Goal: Task Accomplishment & Management: Complete application form

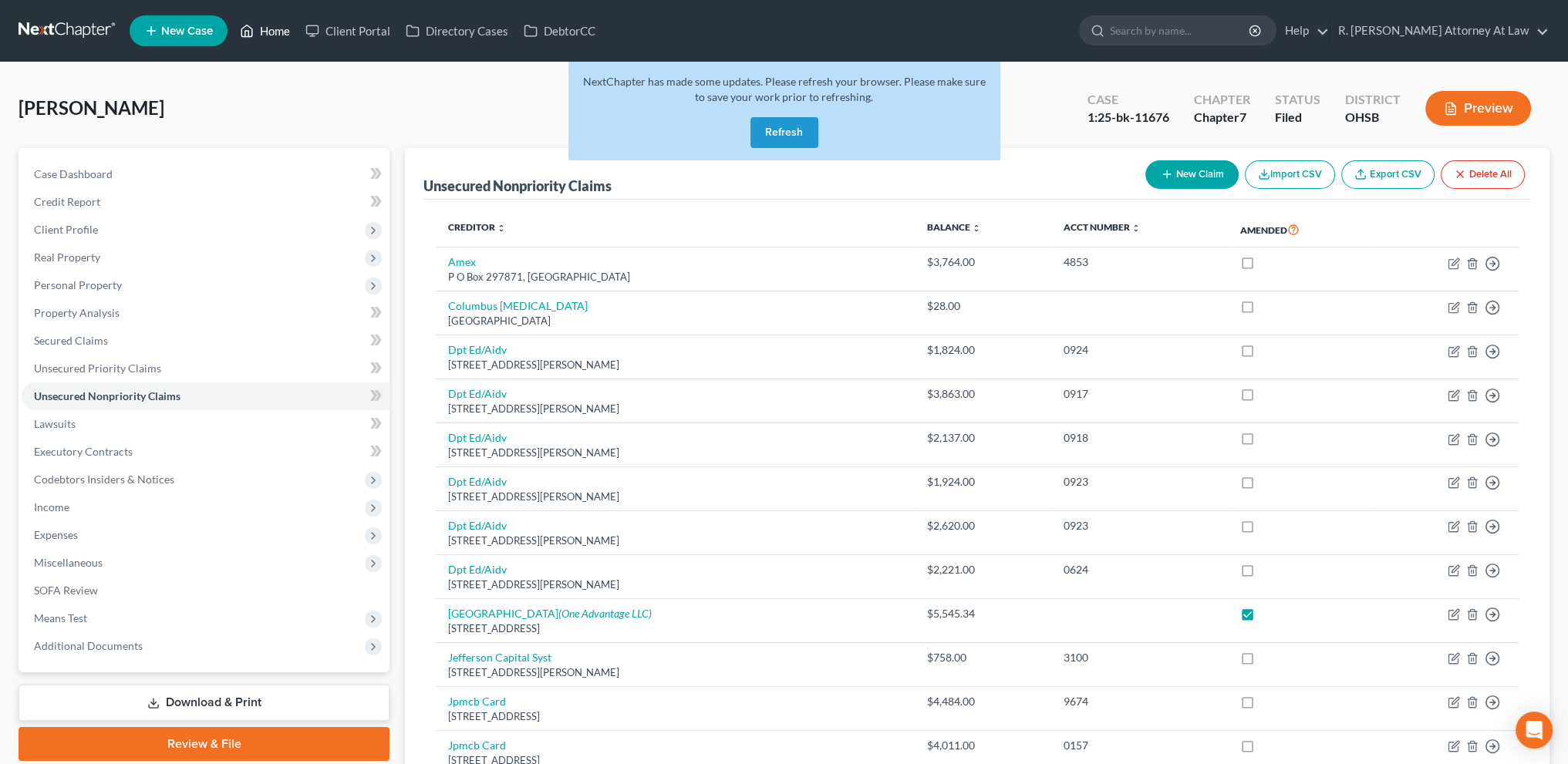
click at [284, 32] on link "Home" at bounding box center [265, 30] width 65 height 28
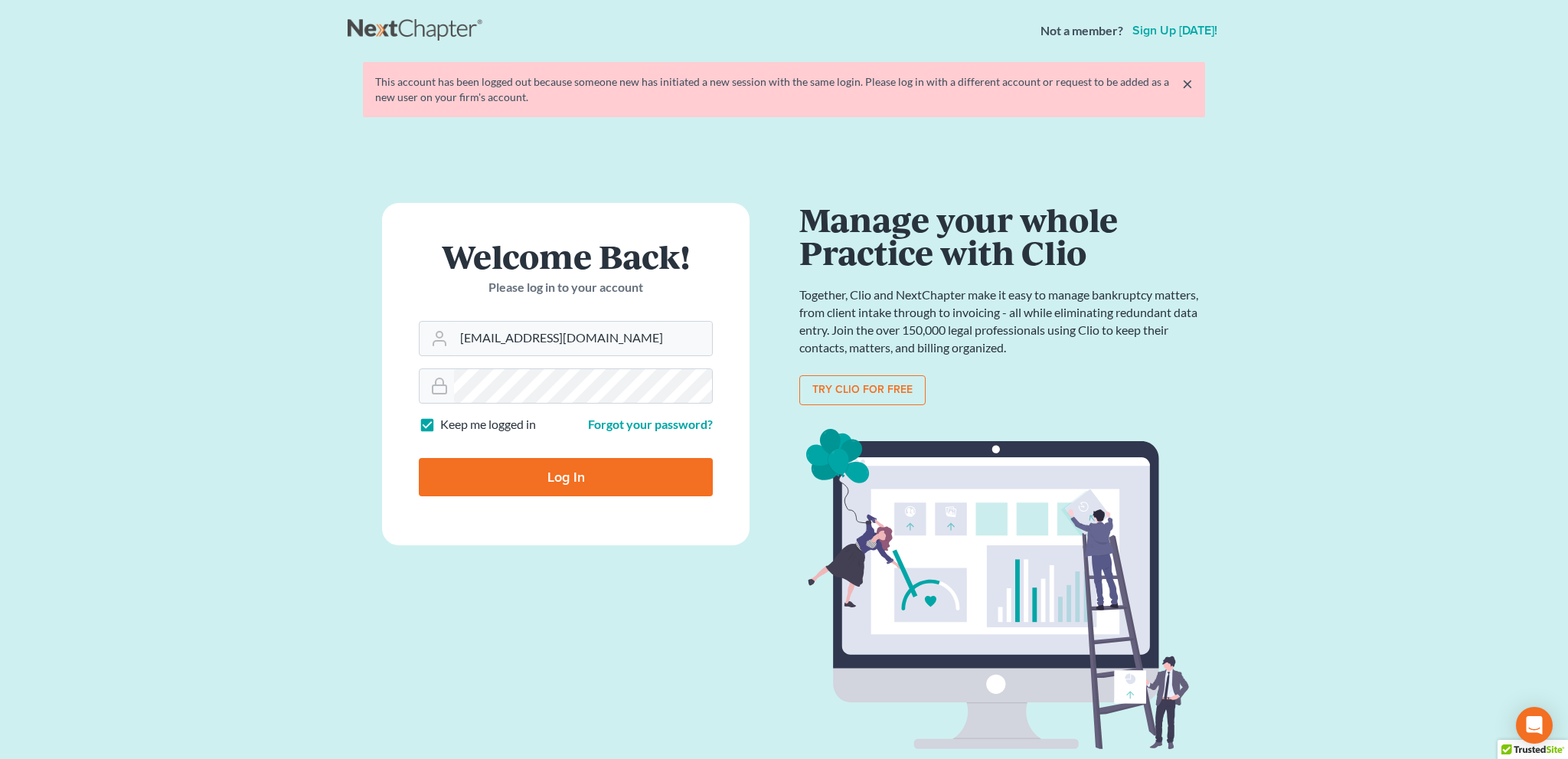
click at [569, 477] on input "Log In" at bounding box center [566, 477] width 294 height 38
type input "Thinking..."
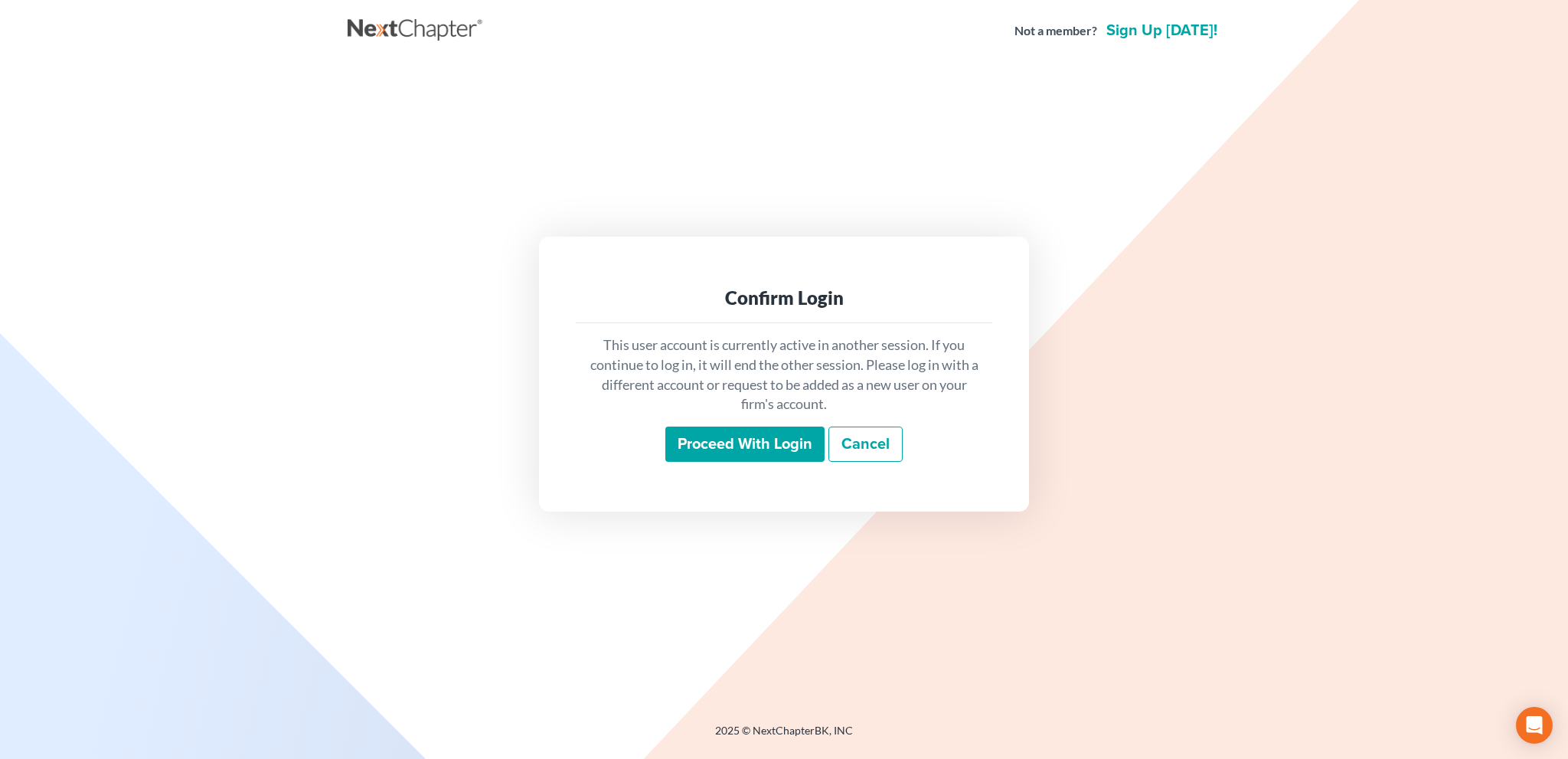
click at [705, 443] on input "Proceed with login" at bounding box center [745, 444] width 160 height 35
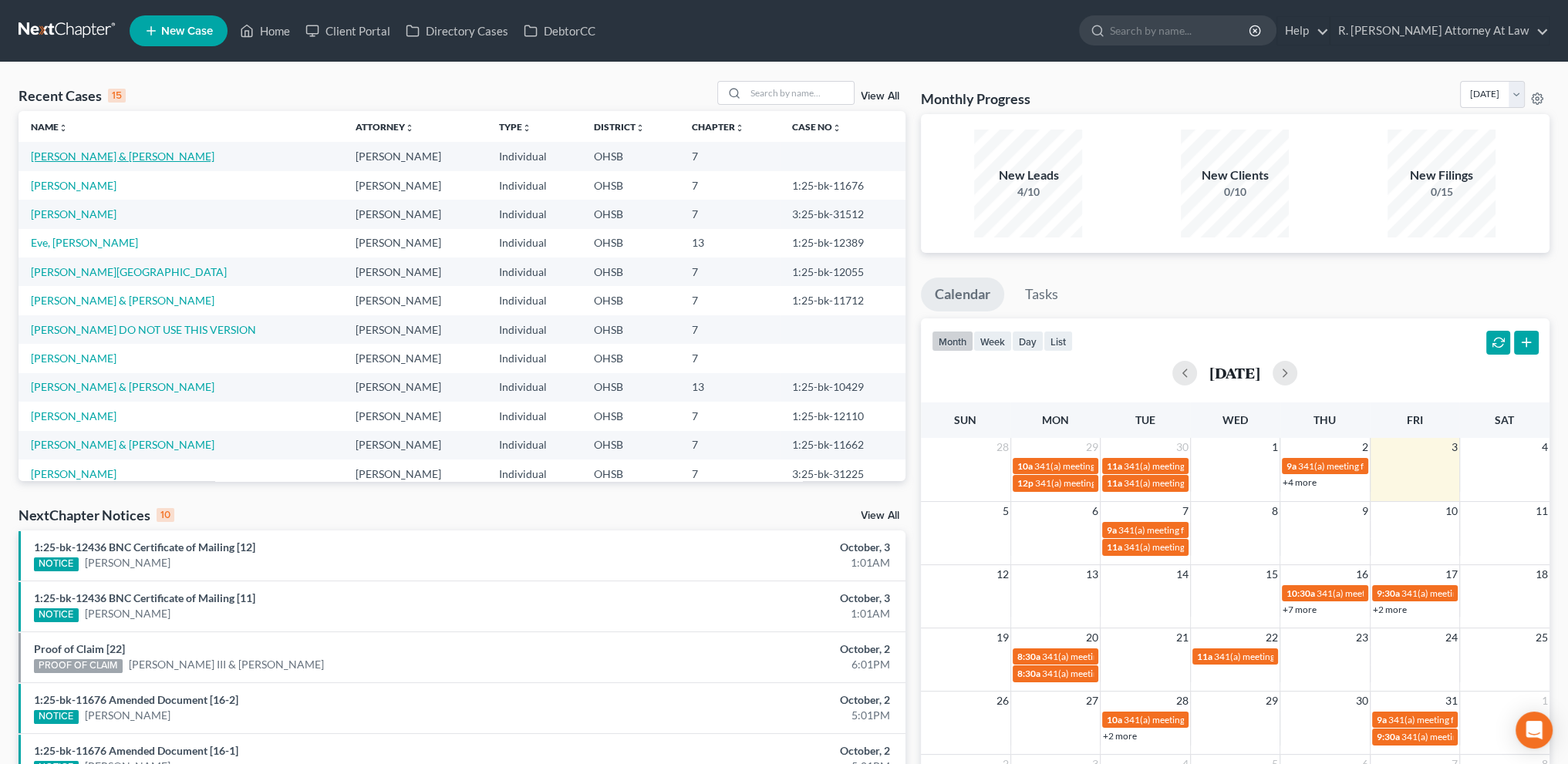
click at [63, 162] on link "Watkins, Preston & Robin" at bounding box center [122, 156] width 183 height 13
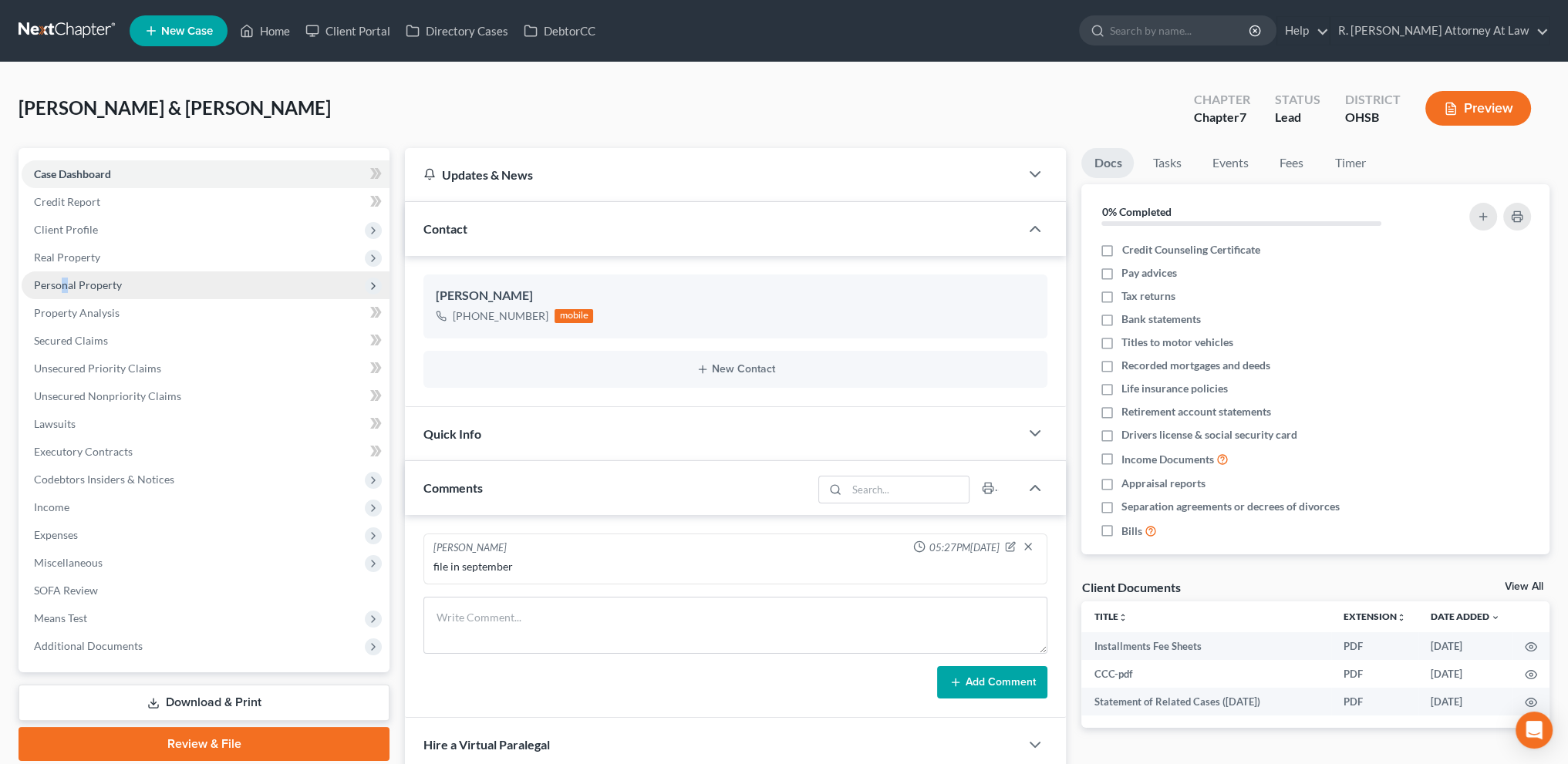
click at [64, 274] on span "Personal Property" at bounding box center [205, 285] width 368 height 28
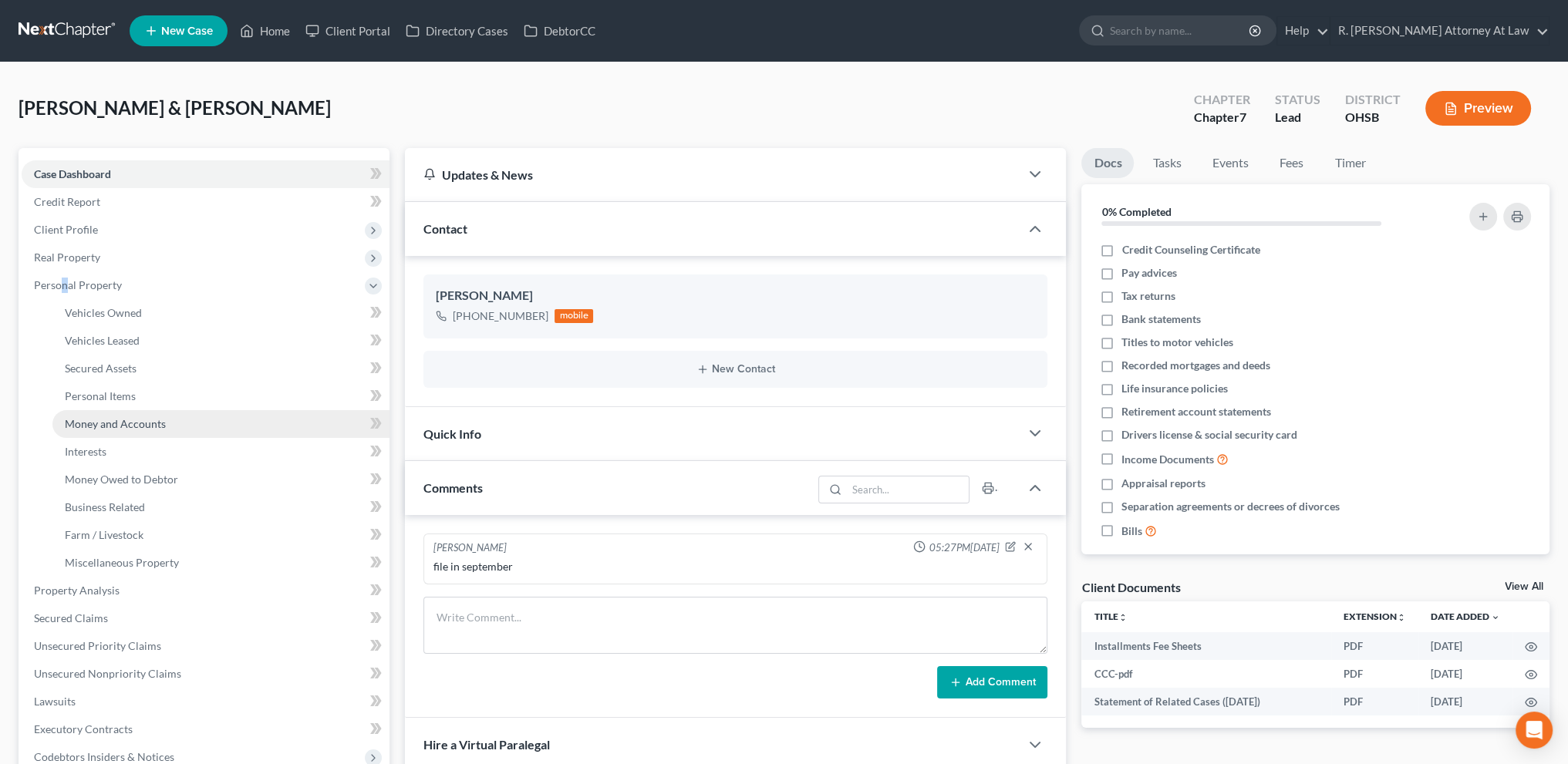
click at [84, 417] on span "Money and Accounts" at bounding box center [115, 423] width 101 height 13
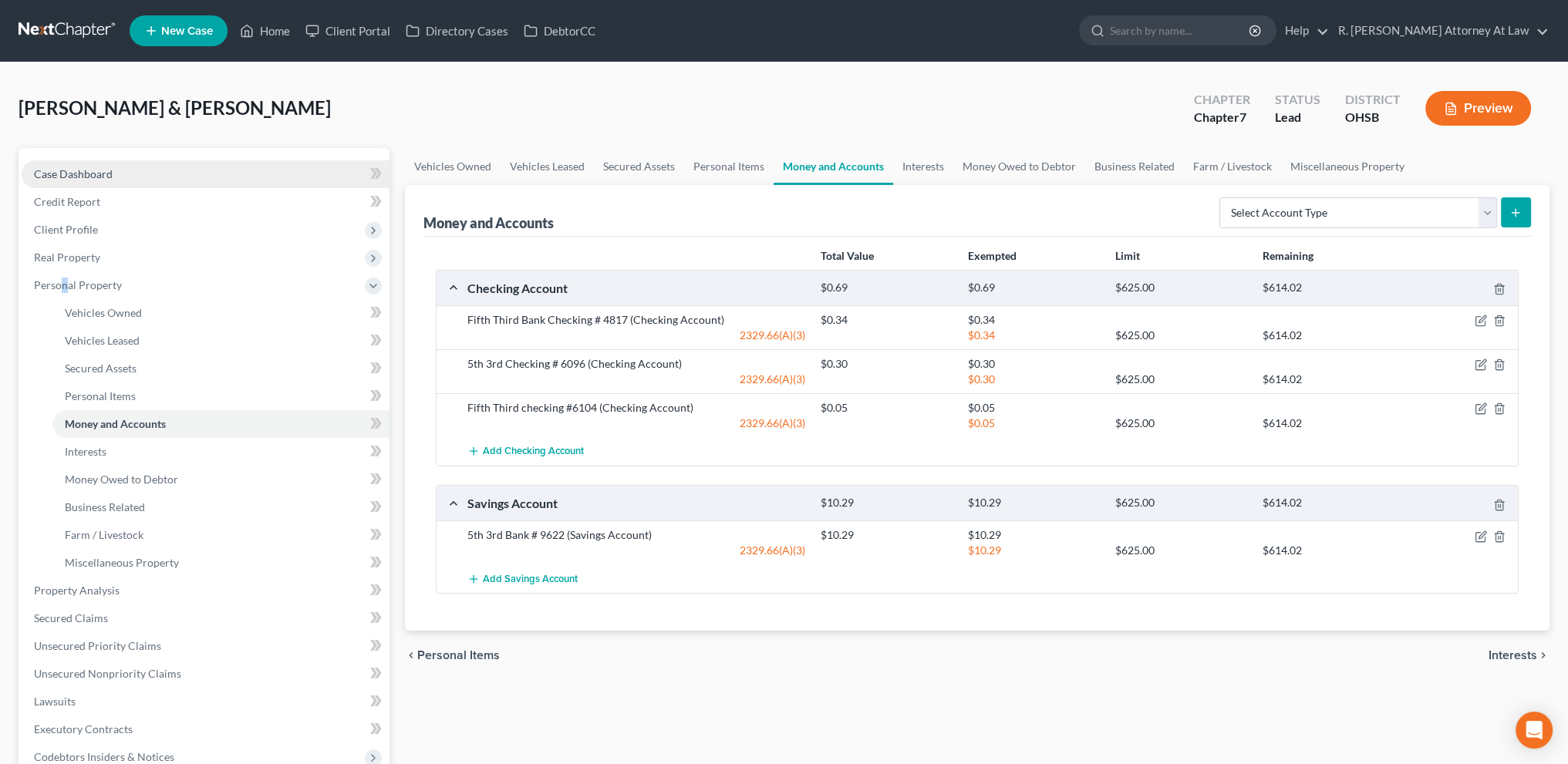
click at [74, 169] on span "Case Dashboard" at bounding box center [74, 174] width 79 height 13
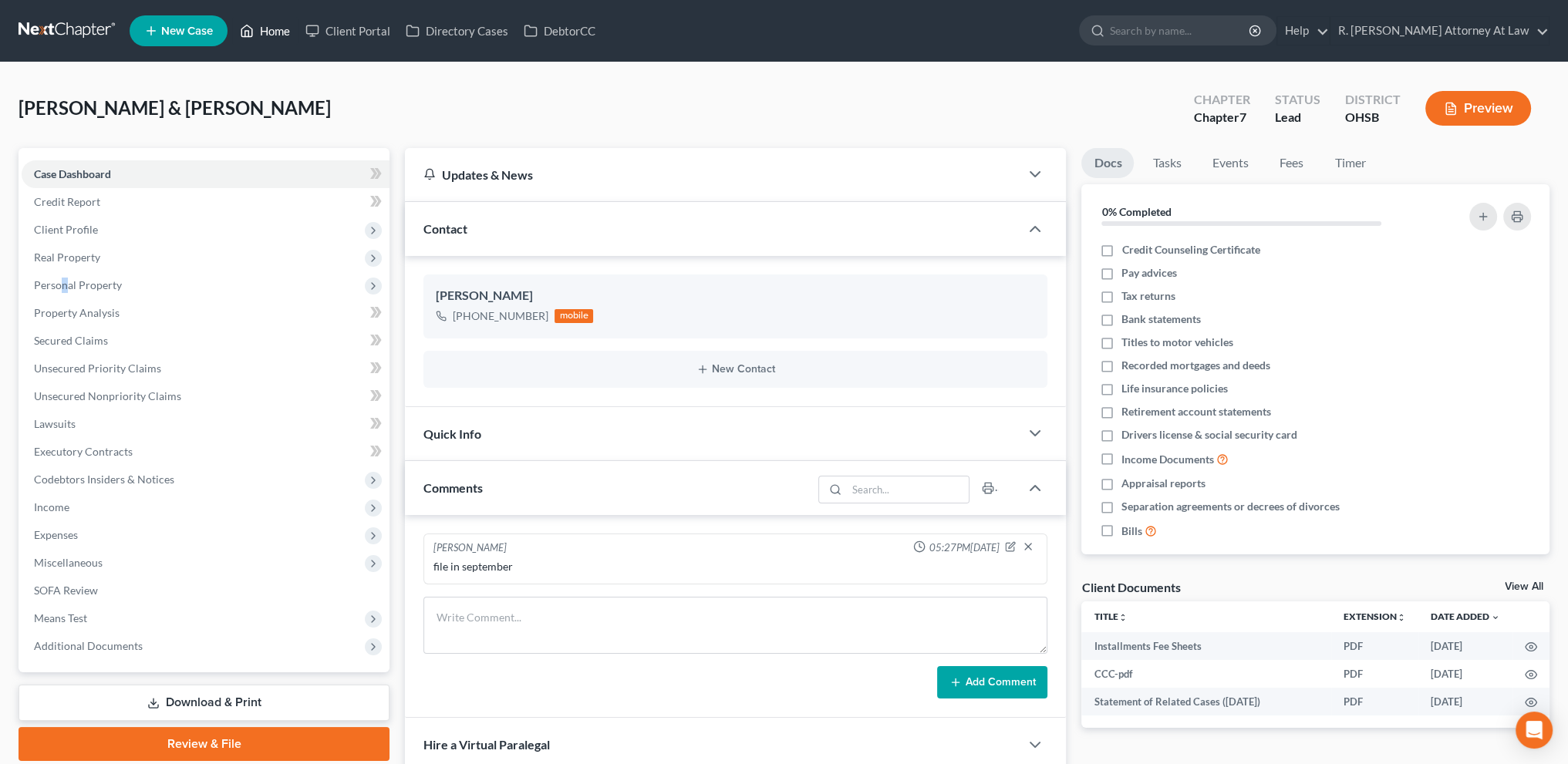
click at [275, 30] on link "Home" at bounding box center [265, 30] width 65 height 28
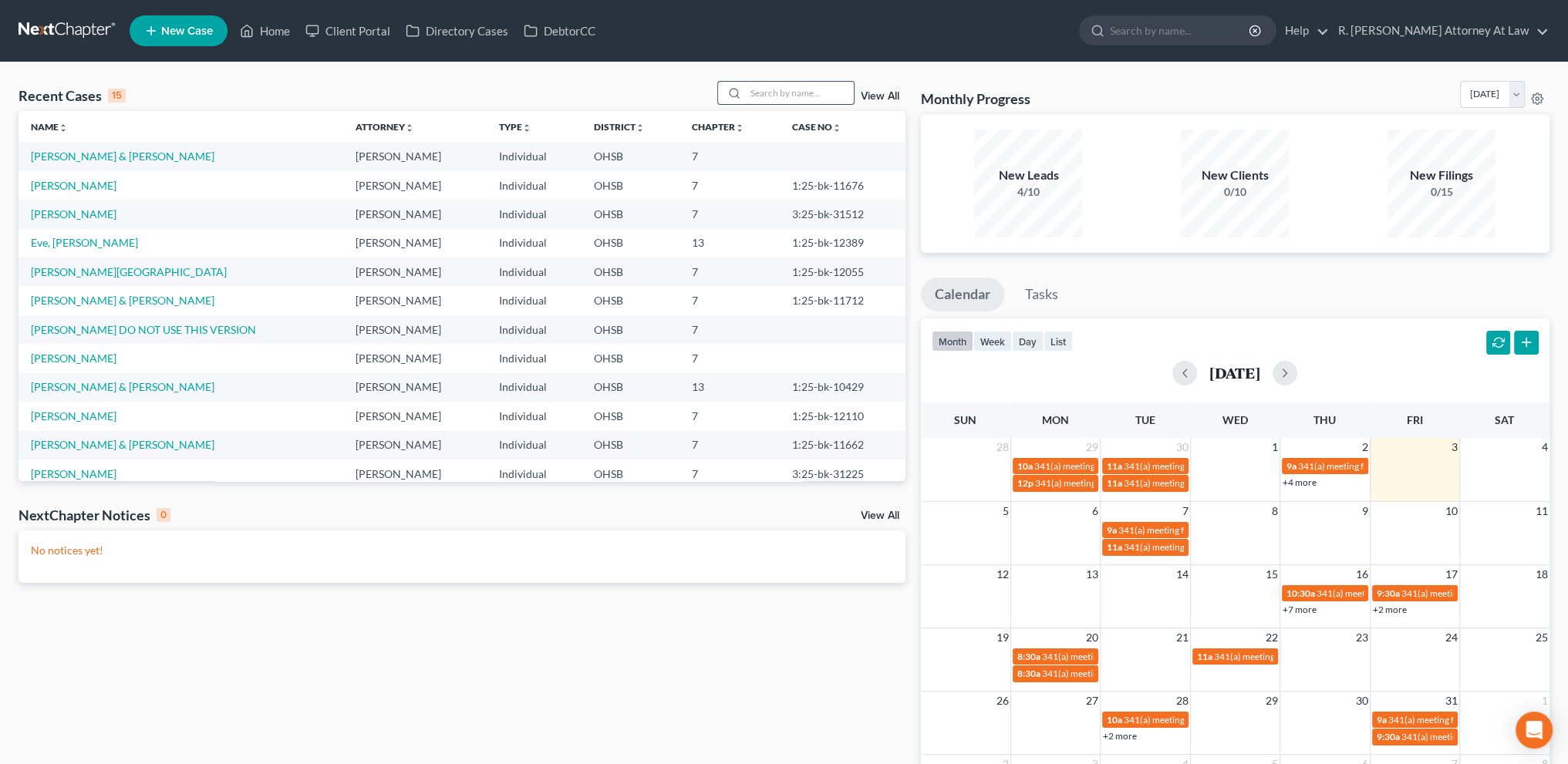
click at [760, 90] on input "search" at bounding box center [799, 93] width 108 height 23
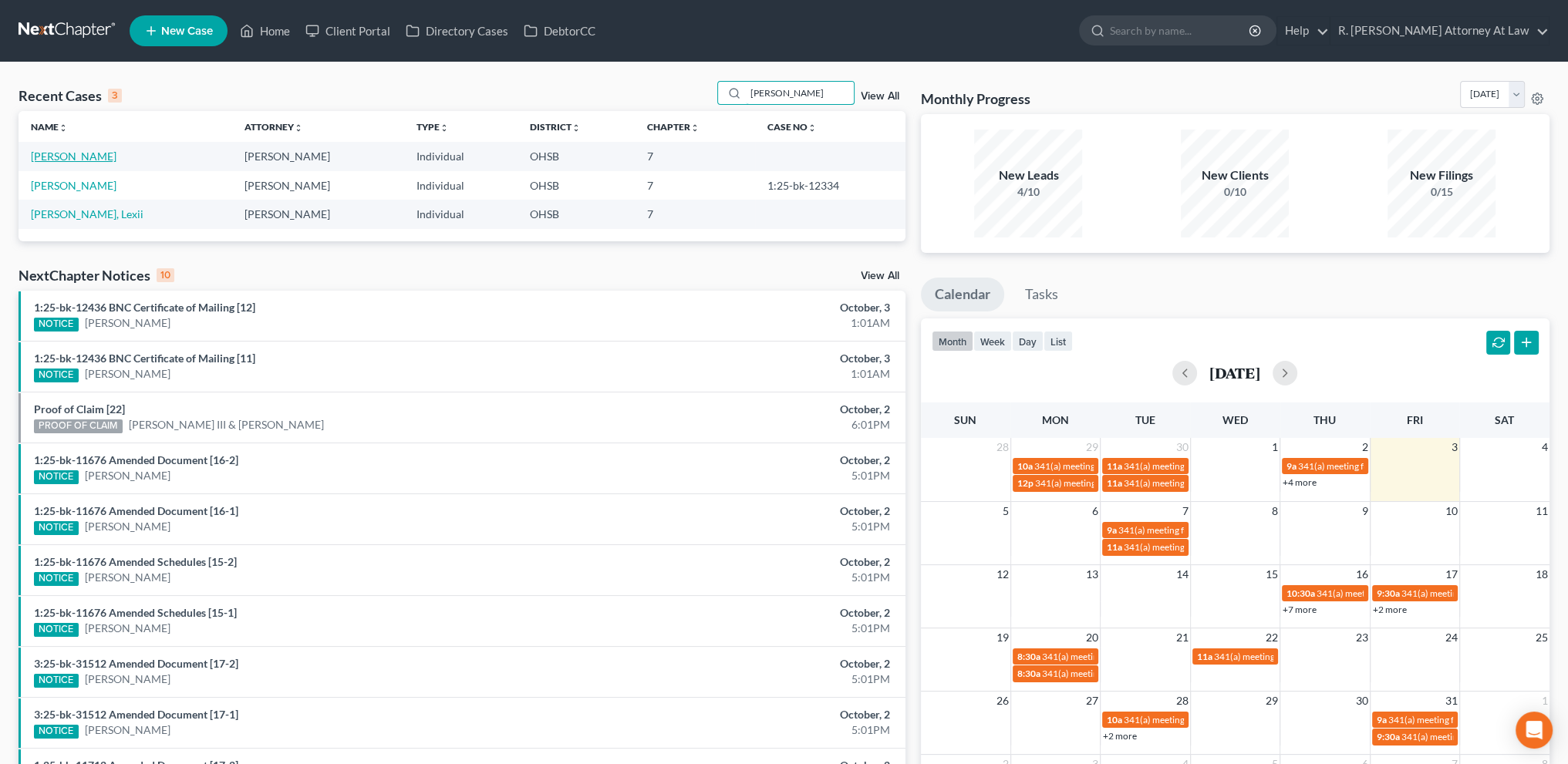
type input "marsh"
click at [80, 156] on link "[PERSON_NAME]" at bounding box center [74, 156] width 85 height 13
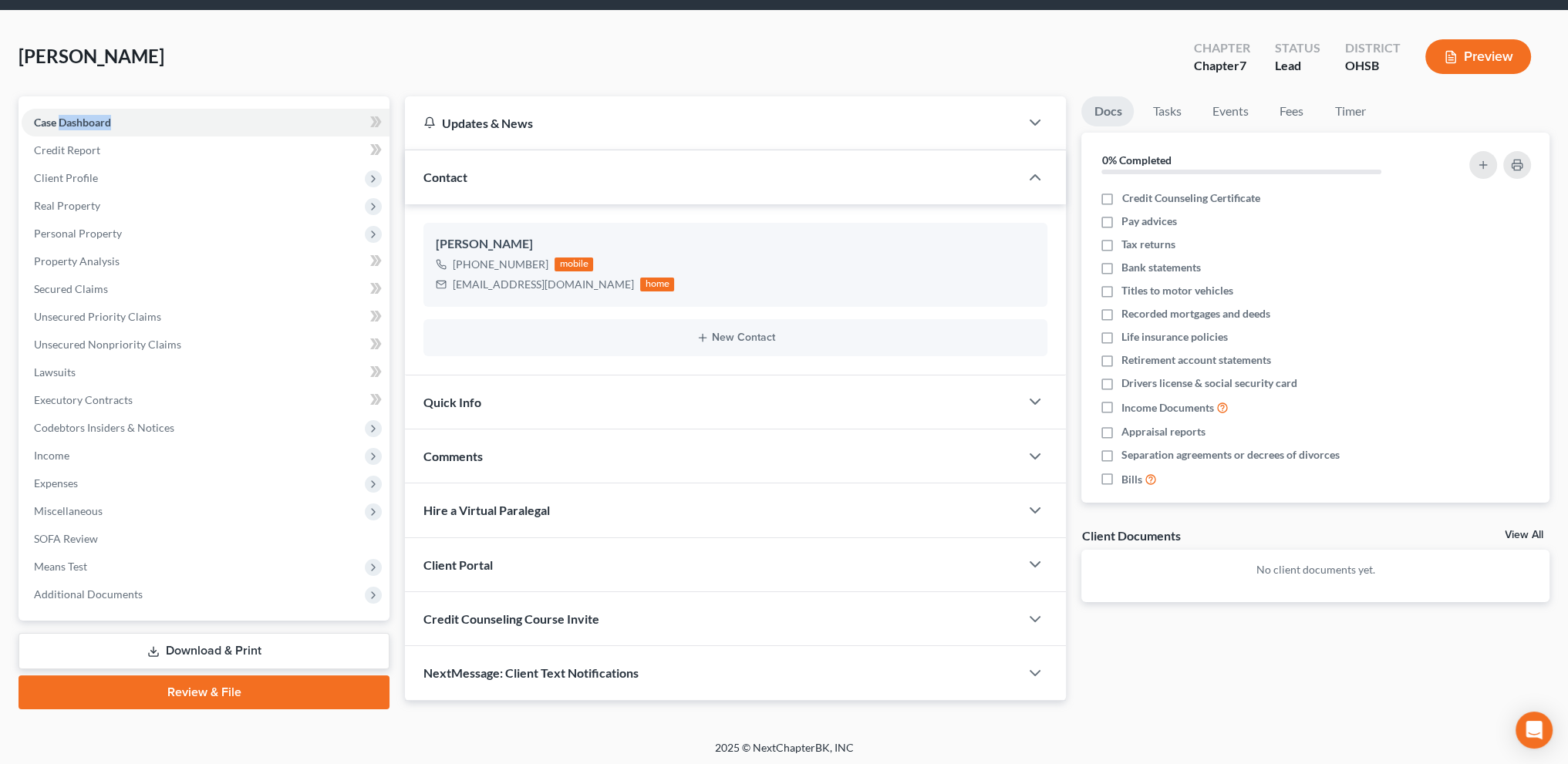
scroll to position [54, 0]
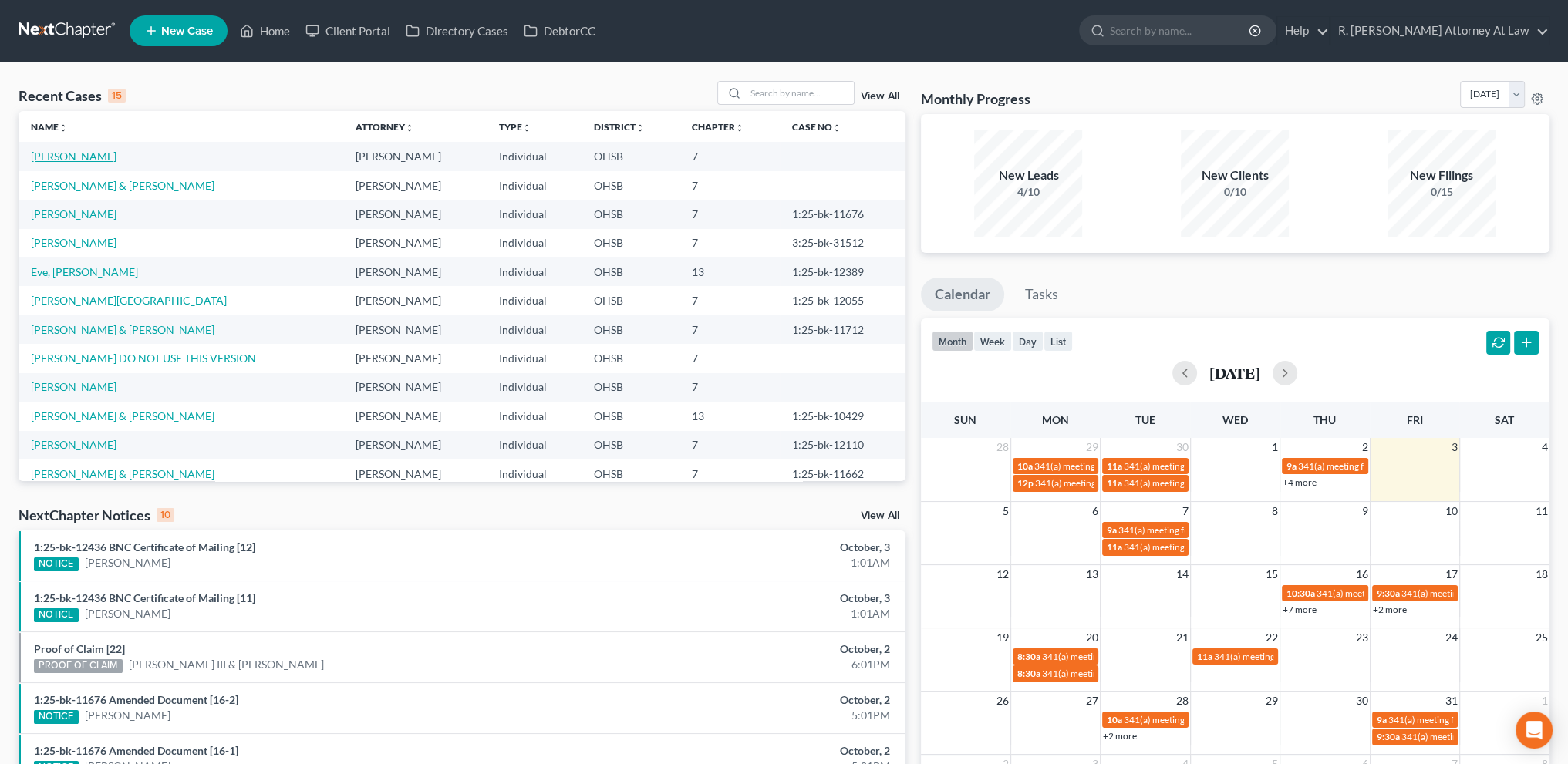
click at [89, 156] on link "[PERSON_NAME]" at bounding box center [74, 156] width 85 height 13
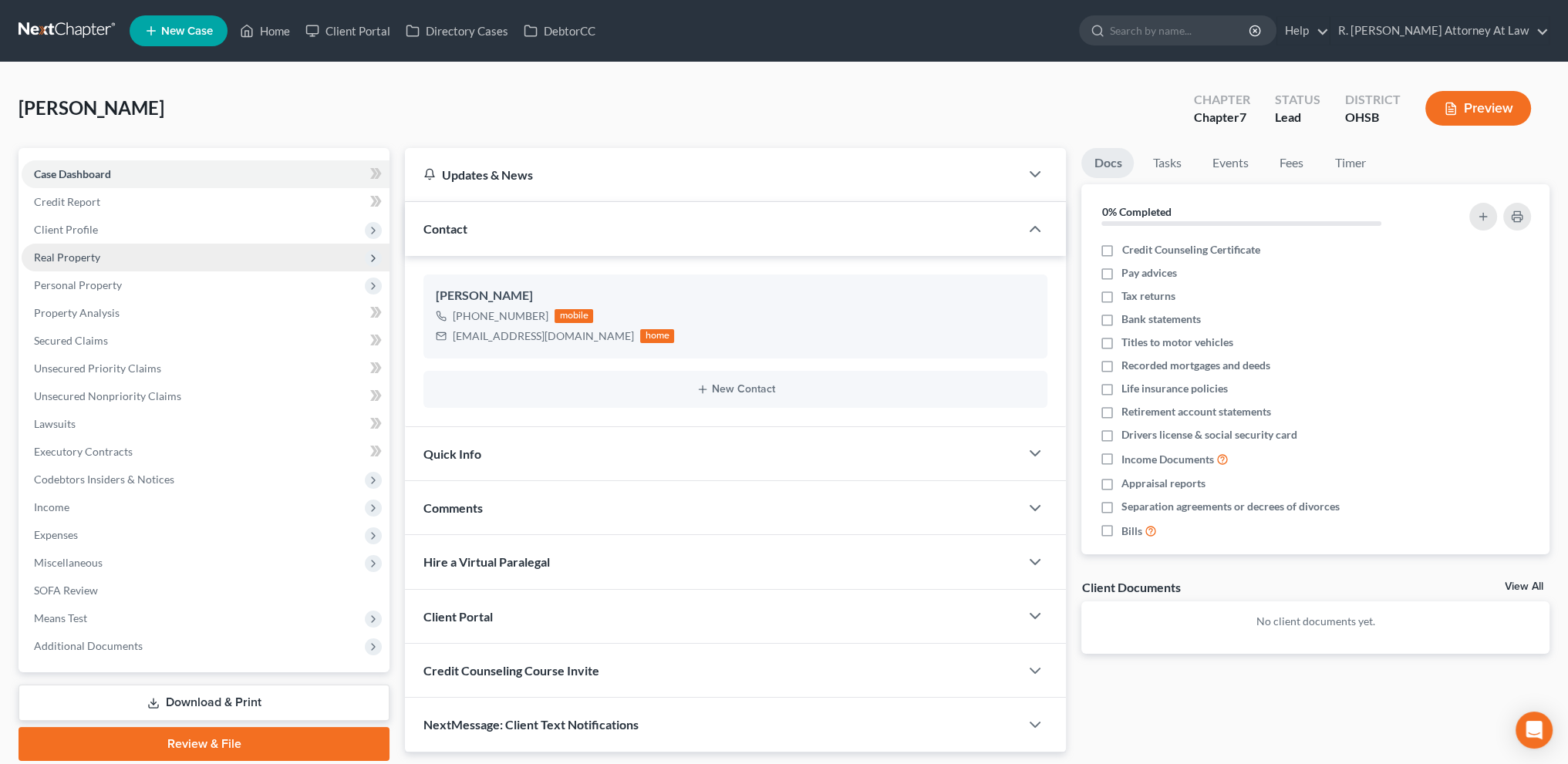
click at [74, 254] on span "Real Property" at bounding box center [67, 257] width 66 height 13
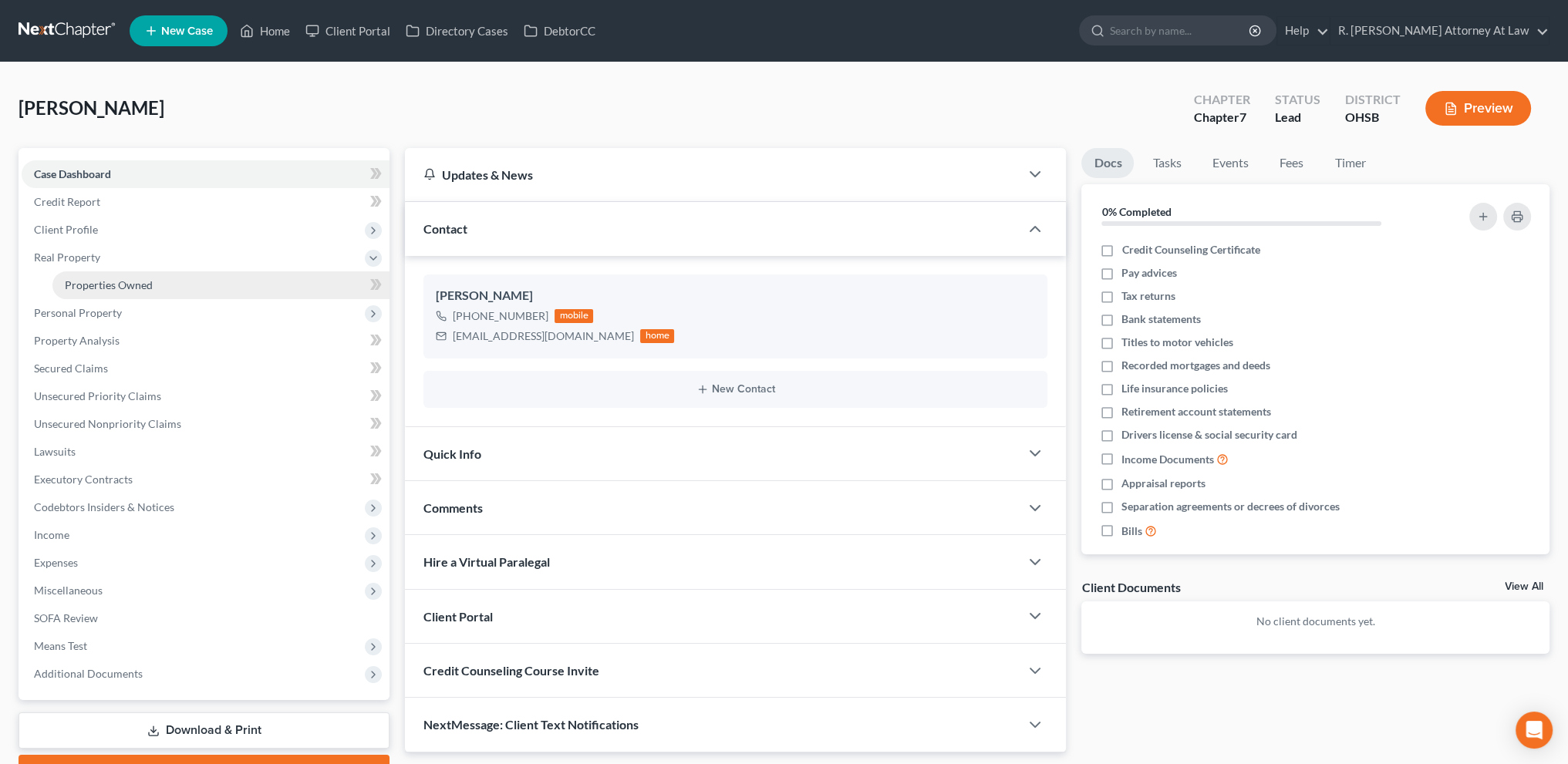
click at [83, 279] on span "Properties Owned" at bounding box center [108, 285] width 88 height 13
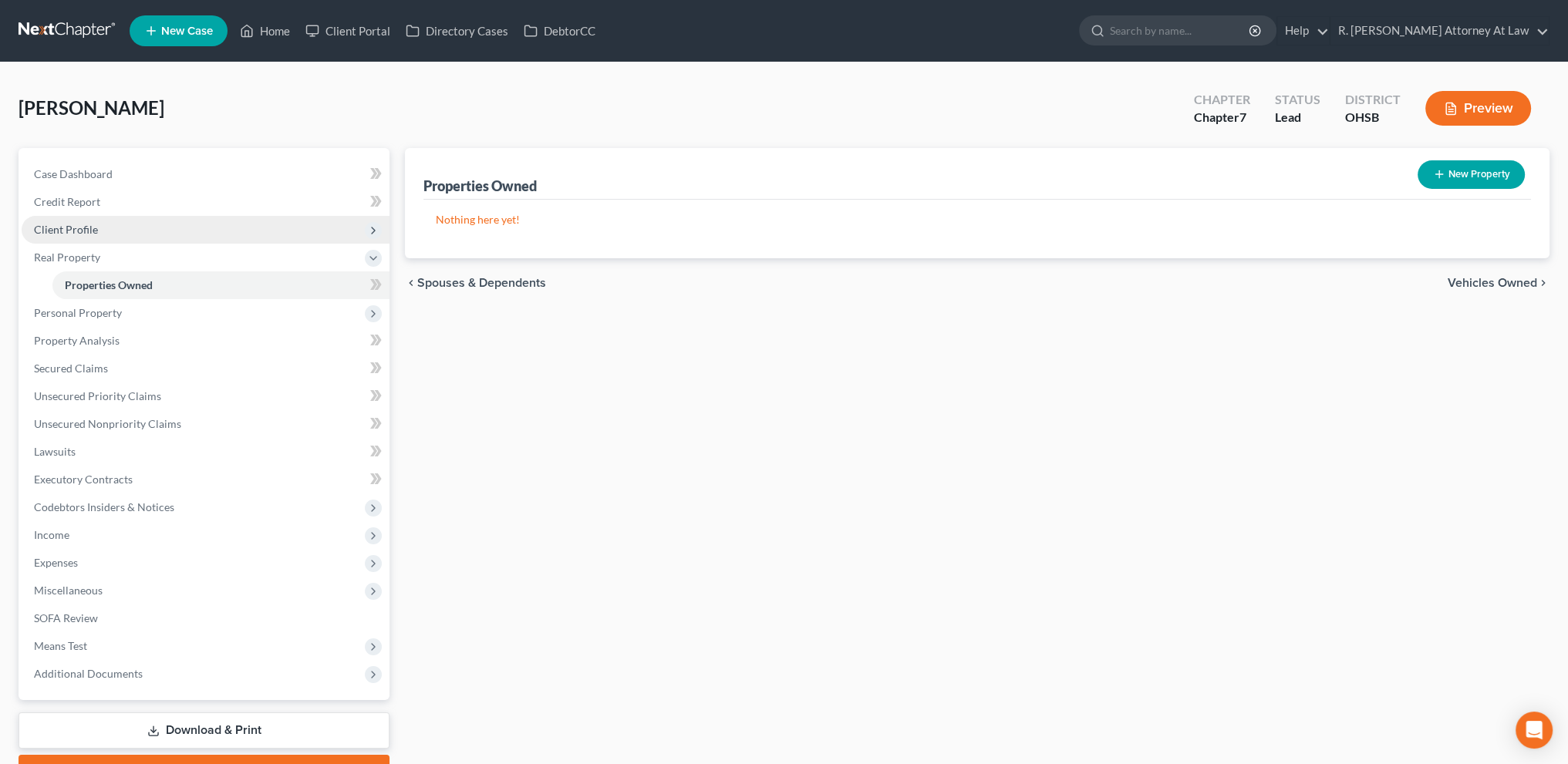
click at [65, 227] on span "Client Profile" at bounding box center [66, 229] width 64 height 13
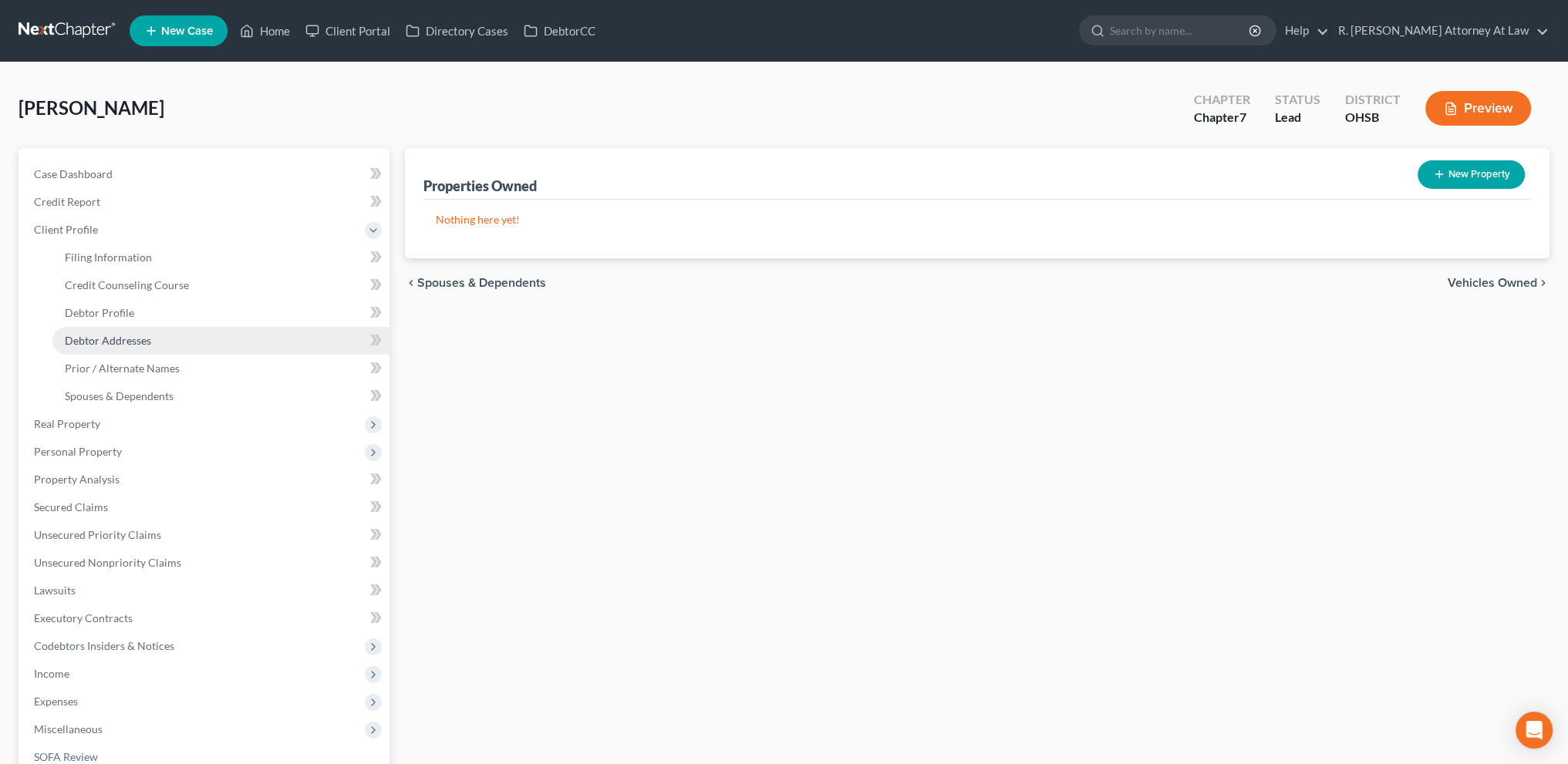
click at [102, 336] on span "Debtor Addresses" at bounding box center [107, 341] width 86 height 13
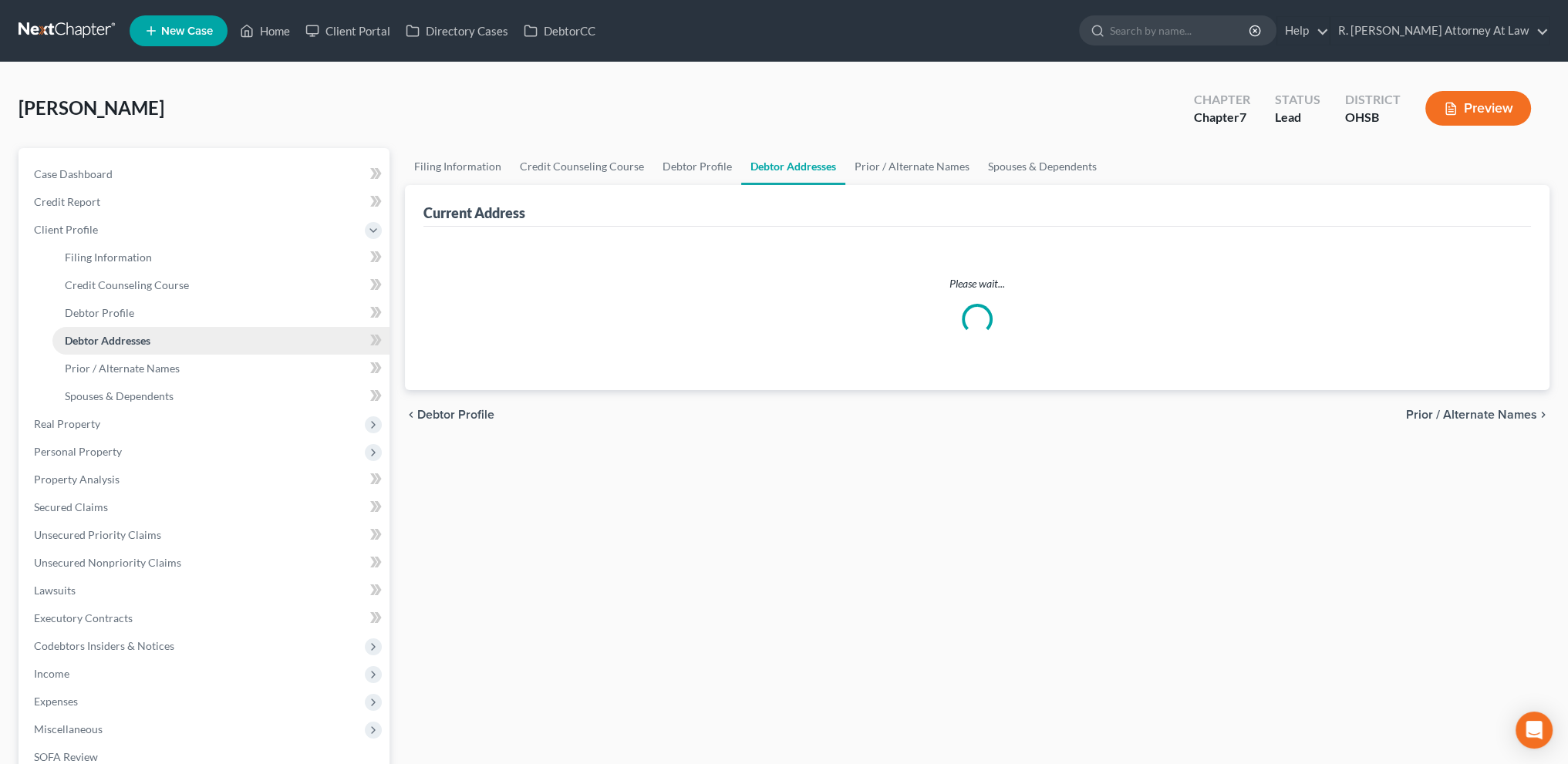
select select "0"
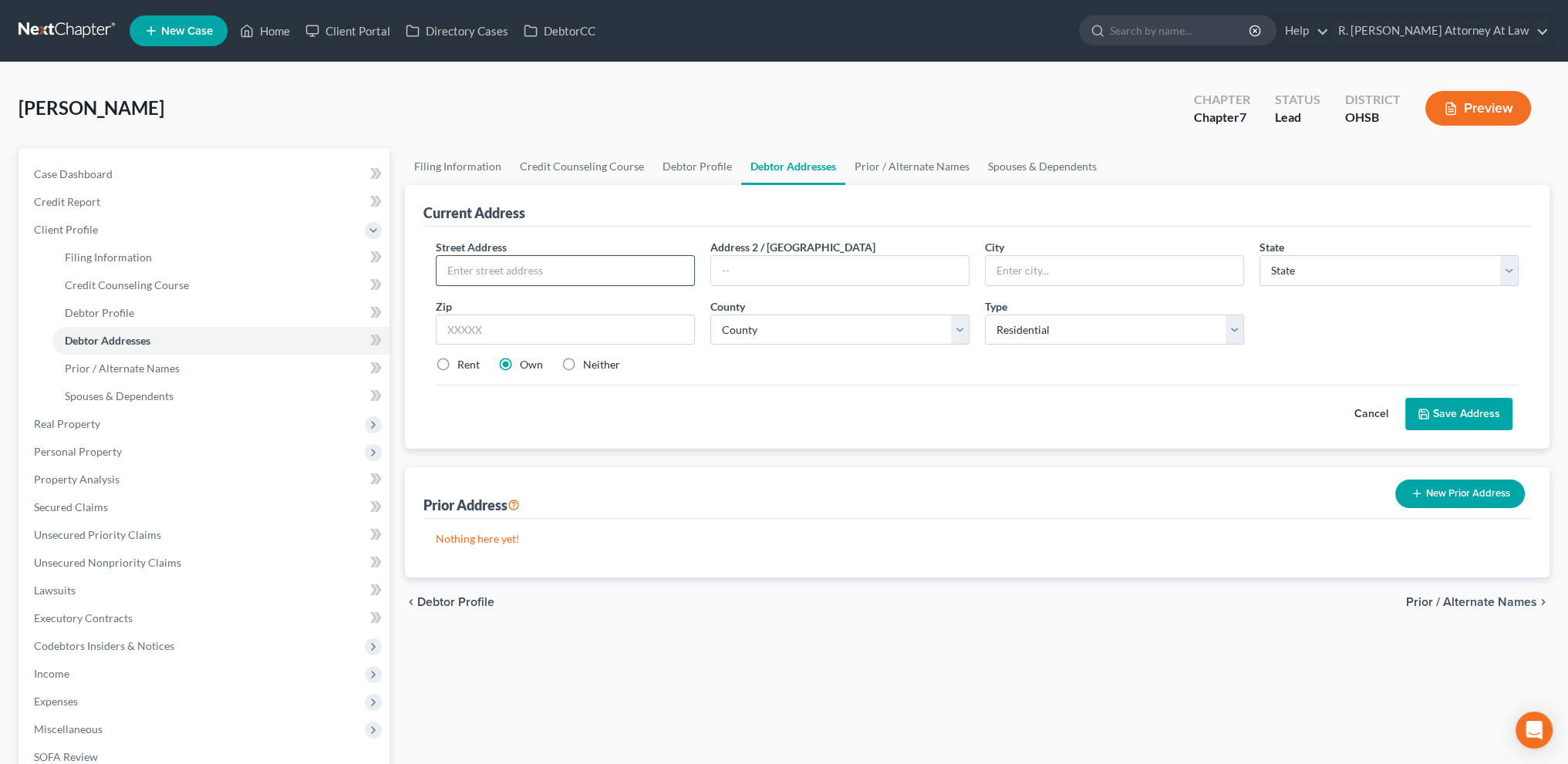
click at [577, 269] on input "text" at bounding box center [565, 270] width 258 height 29
type input "1861 Heidelberg Drive"
type input "45140"
type input "Loveland"
select select "36"
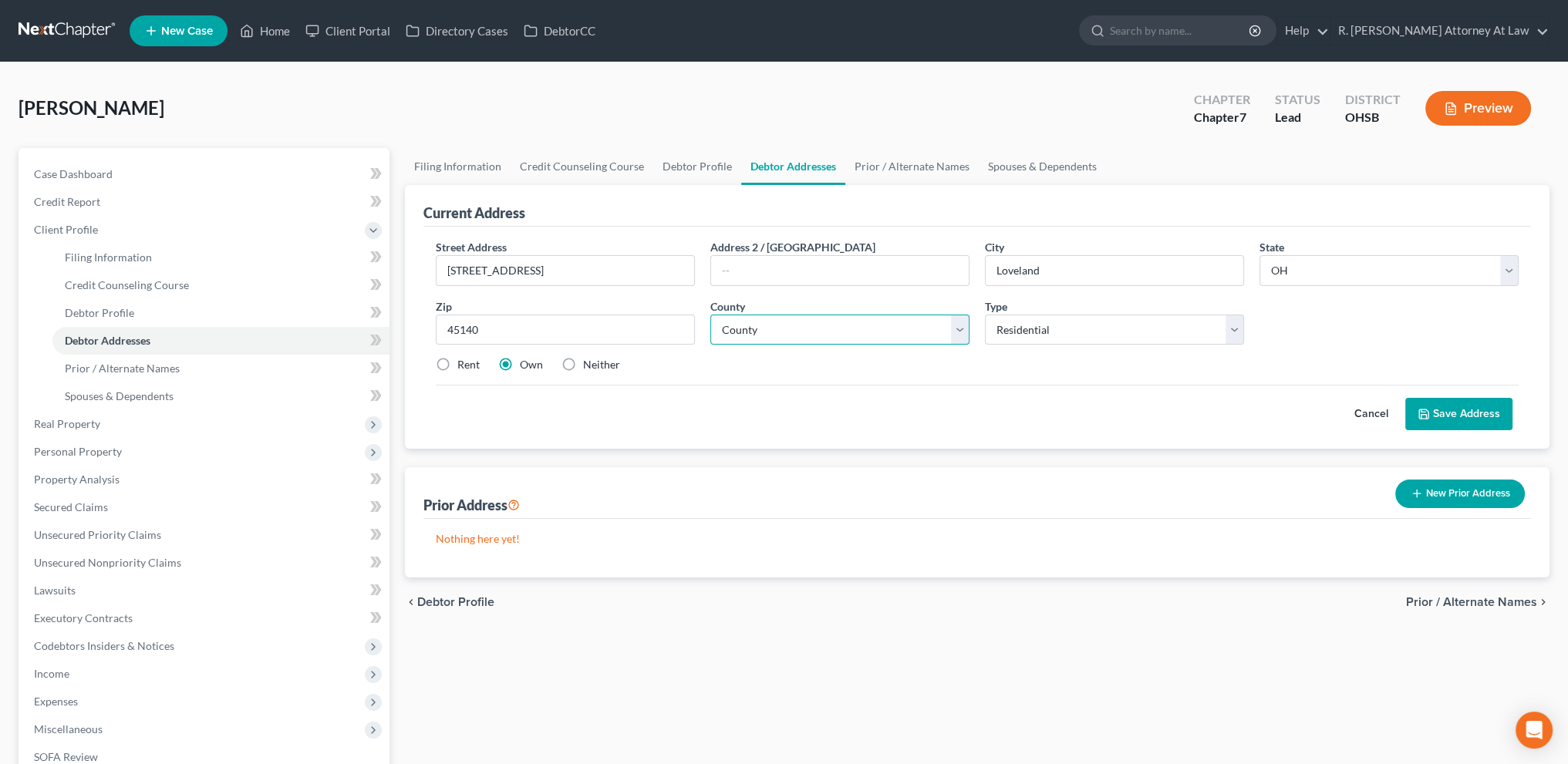
click at [784, 329] on select "County Adams County Allen County Ashland County Ashtabula County Athens County …" at bounding box center [840, 330] width 260 height 31
select select "30"
click at [710, 315] on select "County Adams County Allen County Ashland County Ashtabula County Athens County …" at bounding box center [840, 330] width 260 height 31
click at [1427, 413] on icon at bounding box center [1423, 413] width 13 height 13
